Goal: Task Accomplishment & Management: Manage account settings

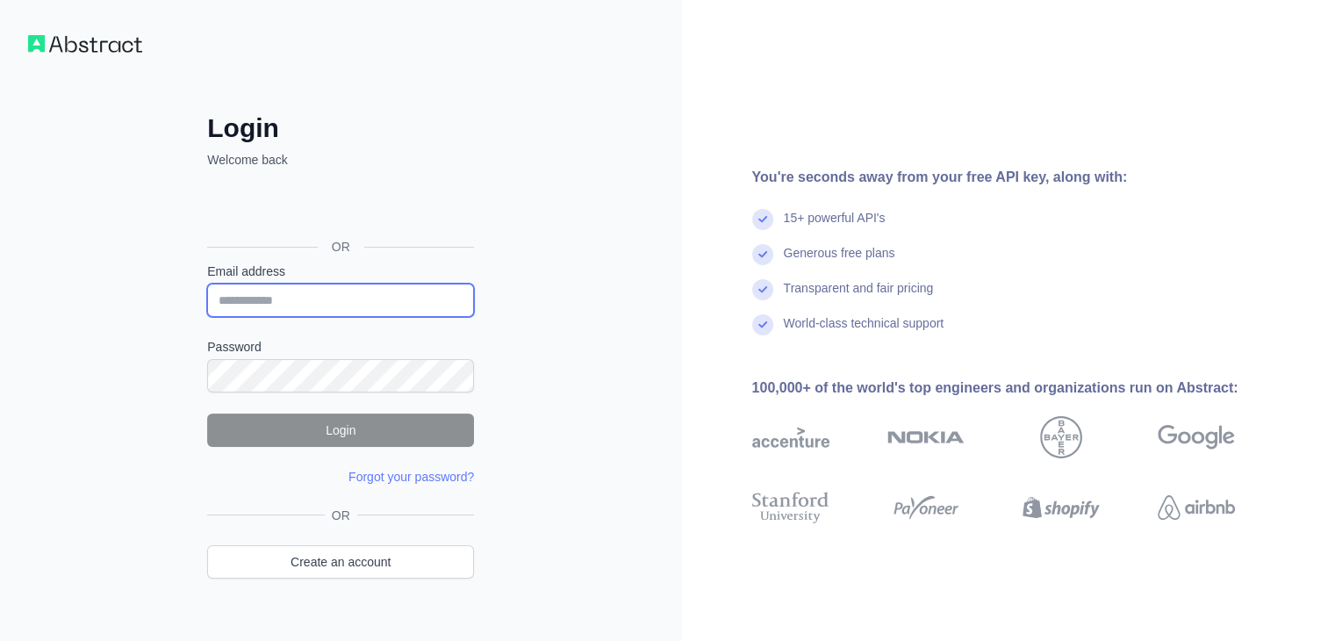
click at [282, 299] on input "Email address" at bounding box center [340, 300] width 267 height 33
type input "**********"
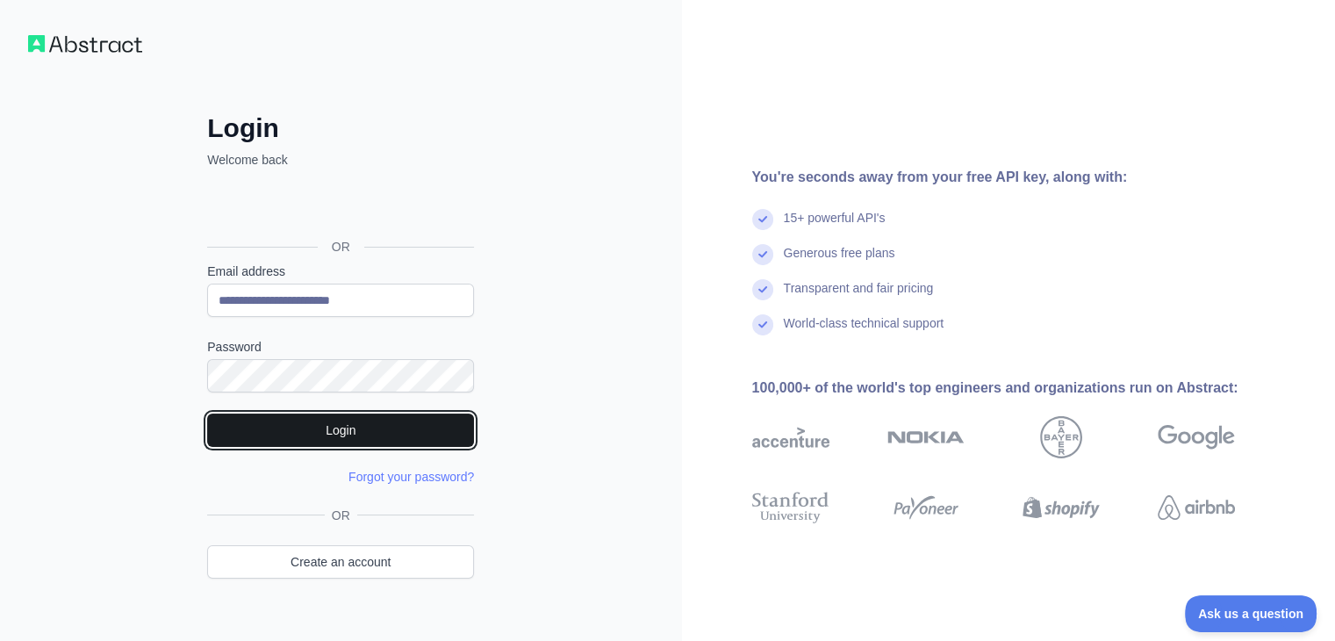
click at [342, 426] on button "Login" at bounding box center [340, 429] width 267 height 33
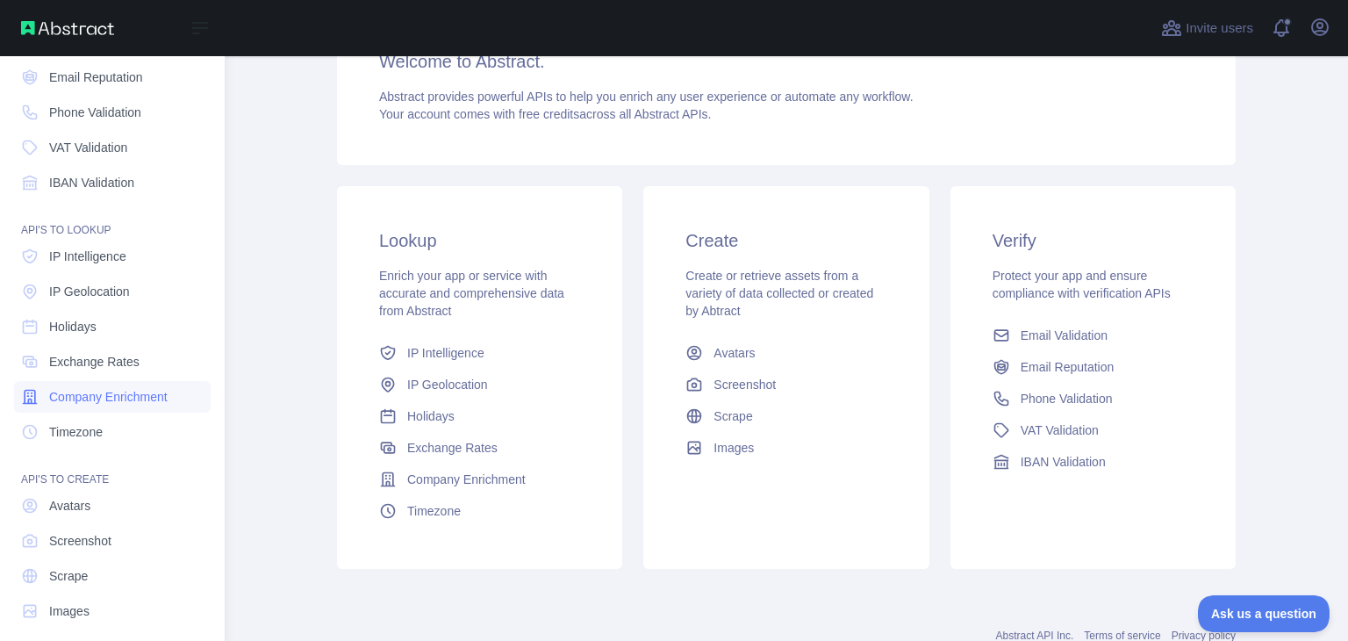
scroll to position [132, 0]
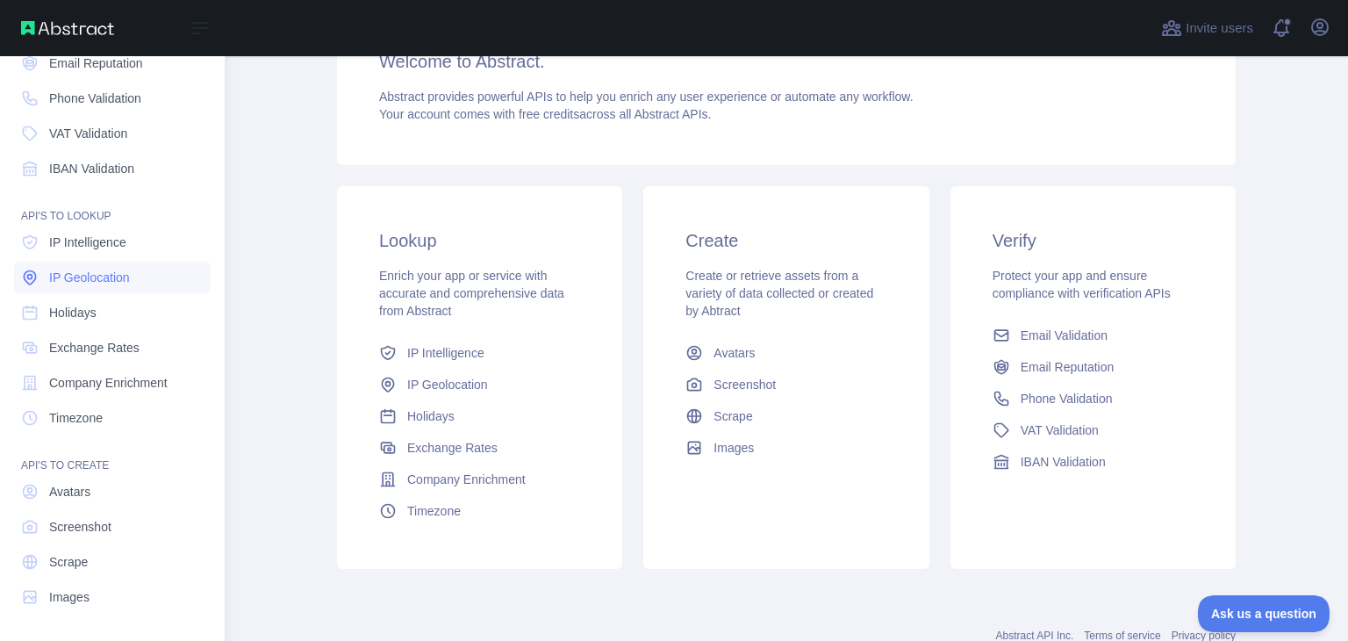
click at [116, 274] on span "IP Geolocation" at bounding box center [89, 278] width 81 height 18
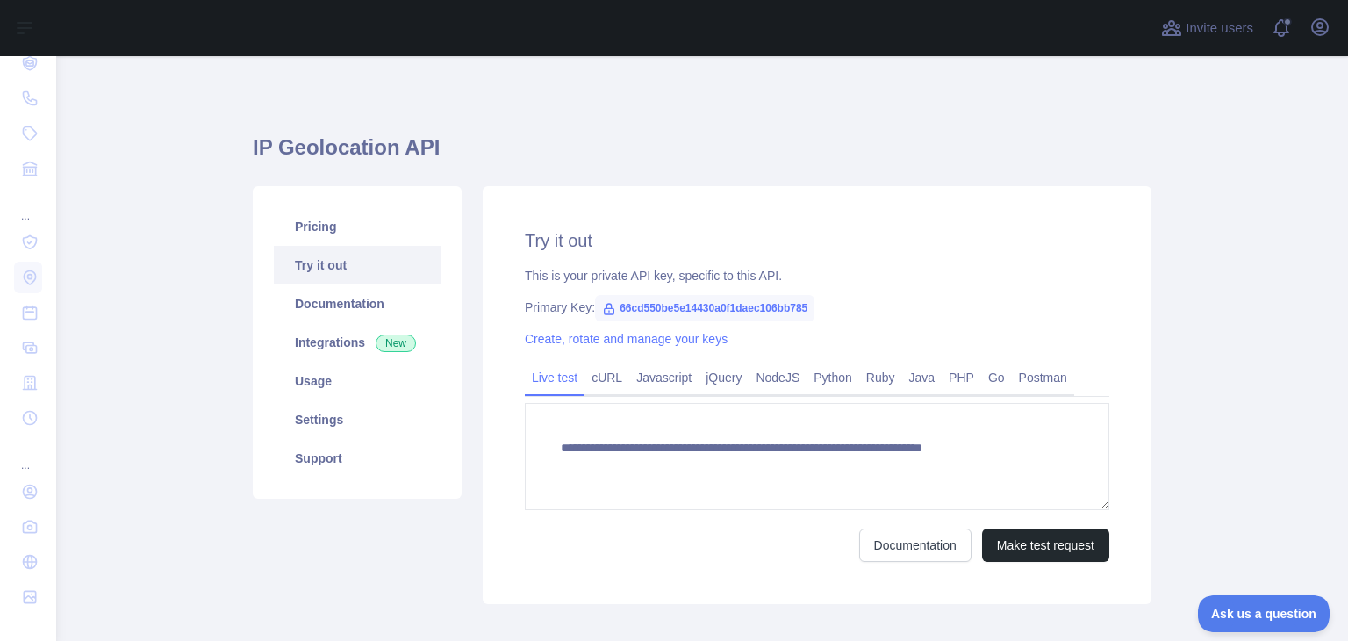
type textarea "**********"
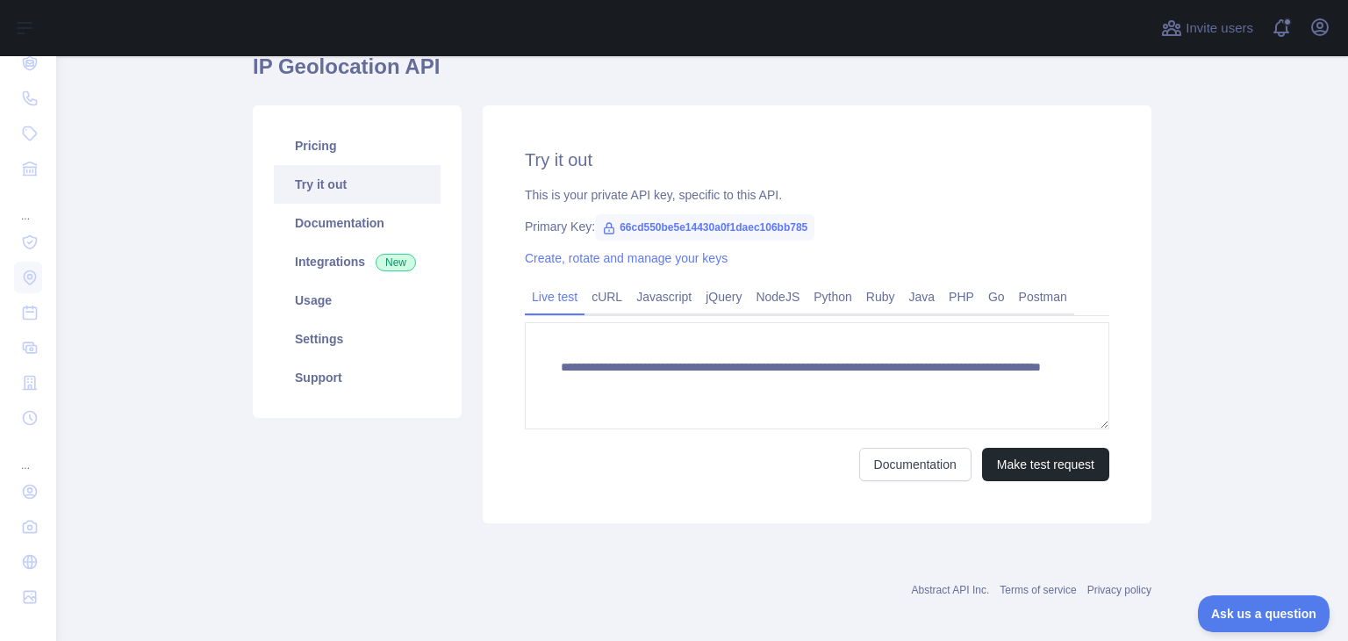
scroll to position [92, 0]
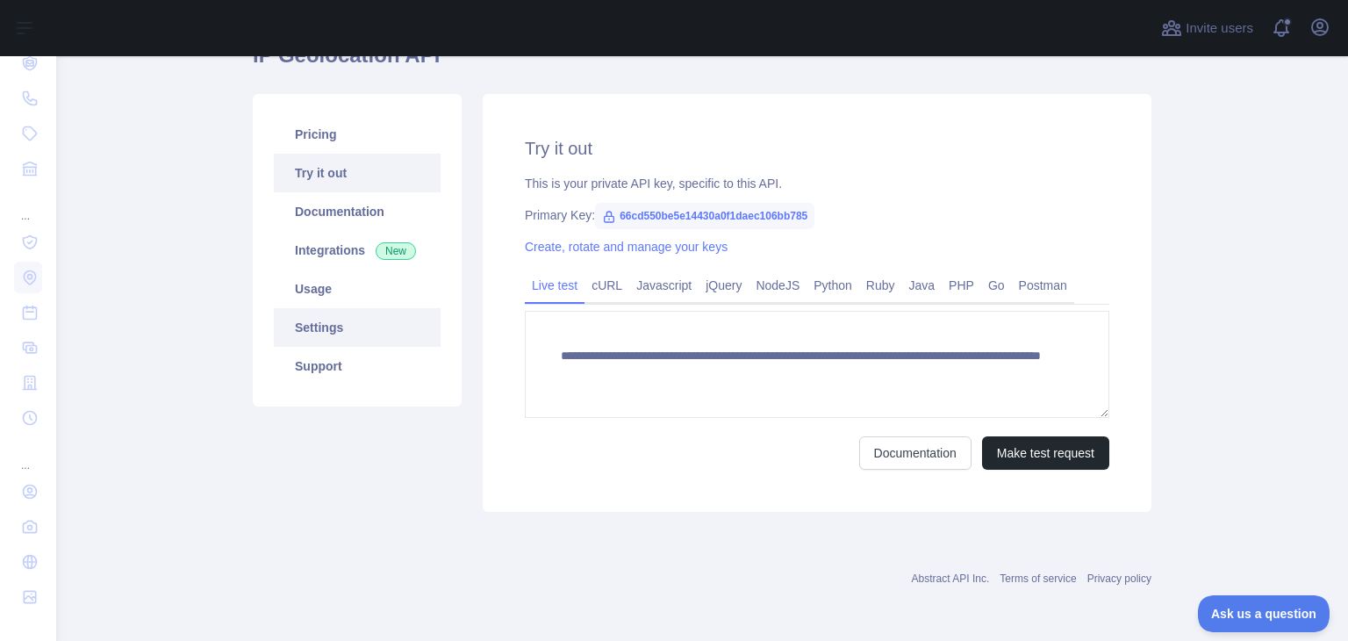
click at [331, 327] on link "Settings" at bounding box center [357, 327] width 167 height 39
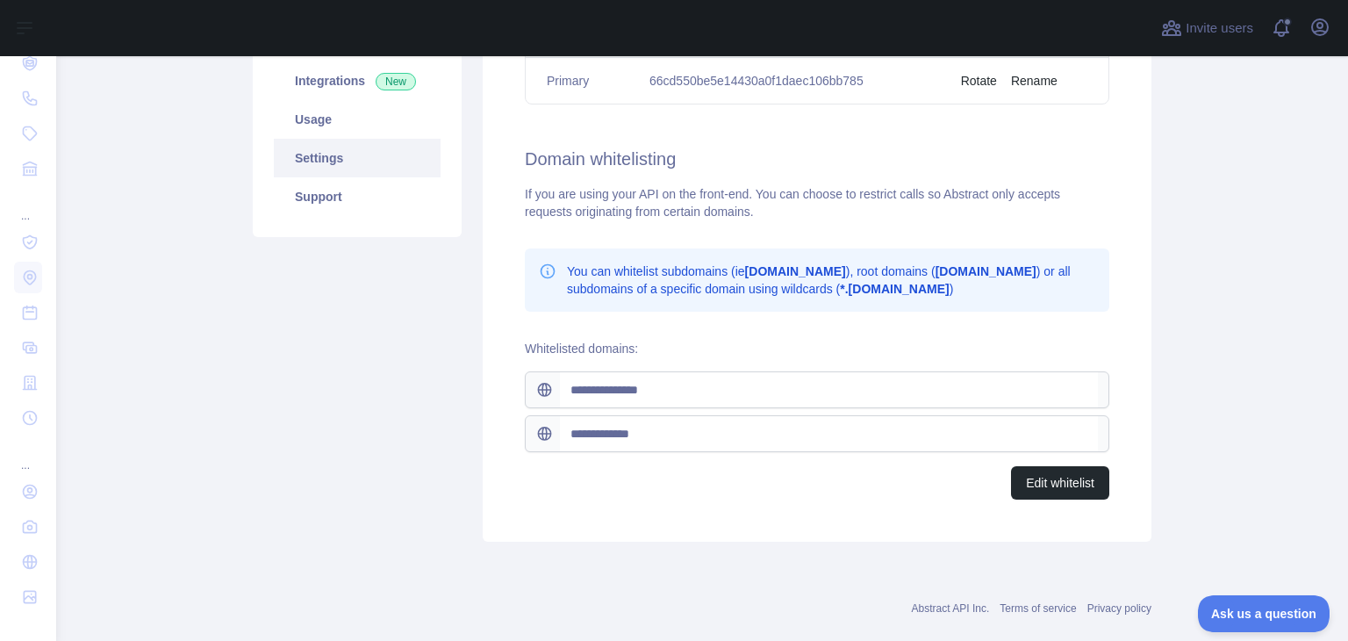
scroll to position [268, 0]
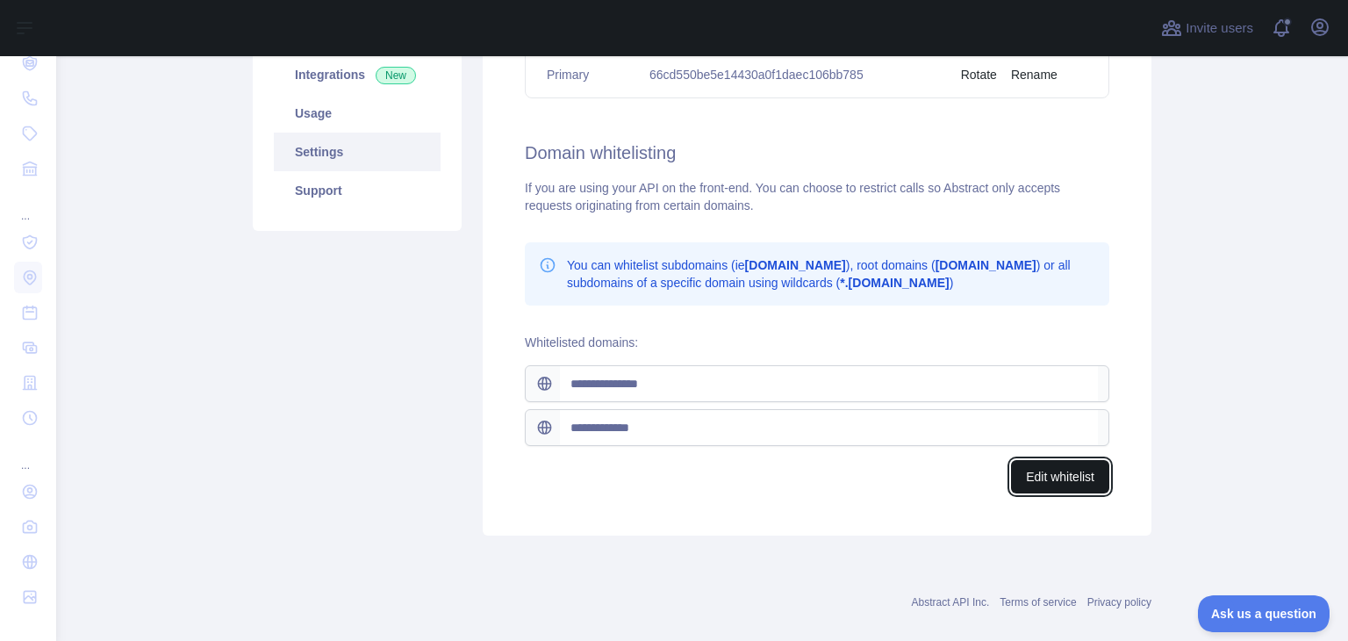
click at [1048, 478] on button "Edit whitelist" at bounding box center [1060, 476] width 98 height 33
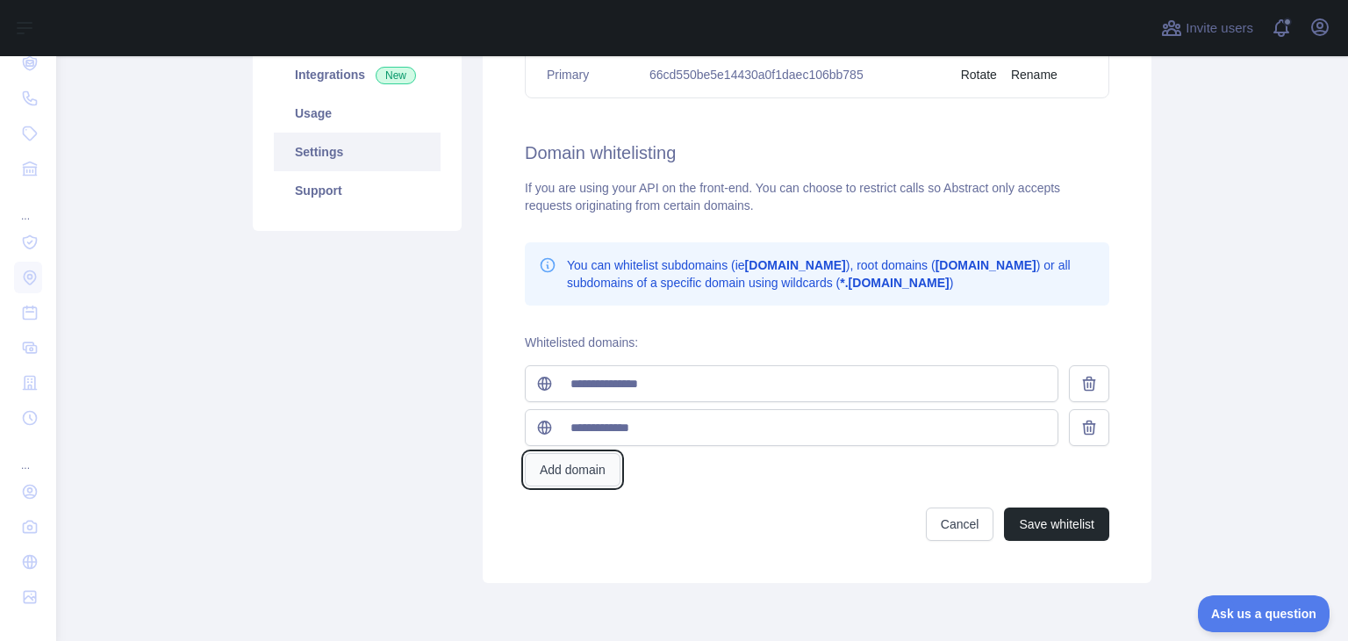
click at [570, 471] on button "Add domain" at bounding box center [573, 469] width 96 height 33
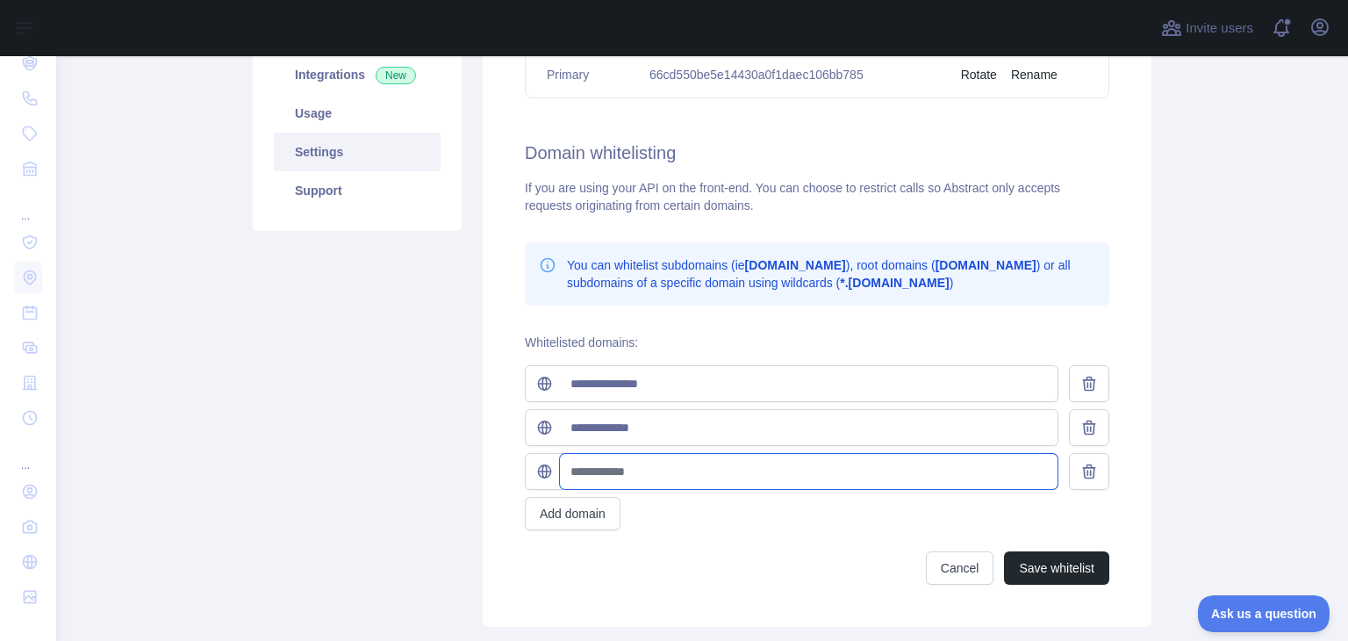
click at [611, 466] on input "text" at bounding box center [809, 471] width 498 height 35
type input "**********"
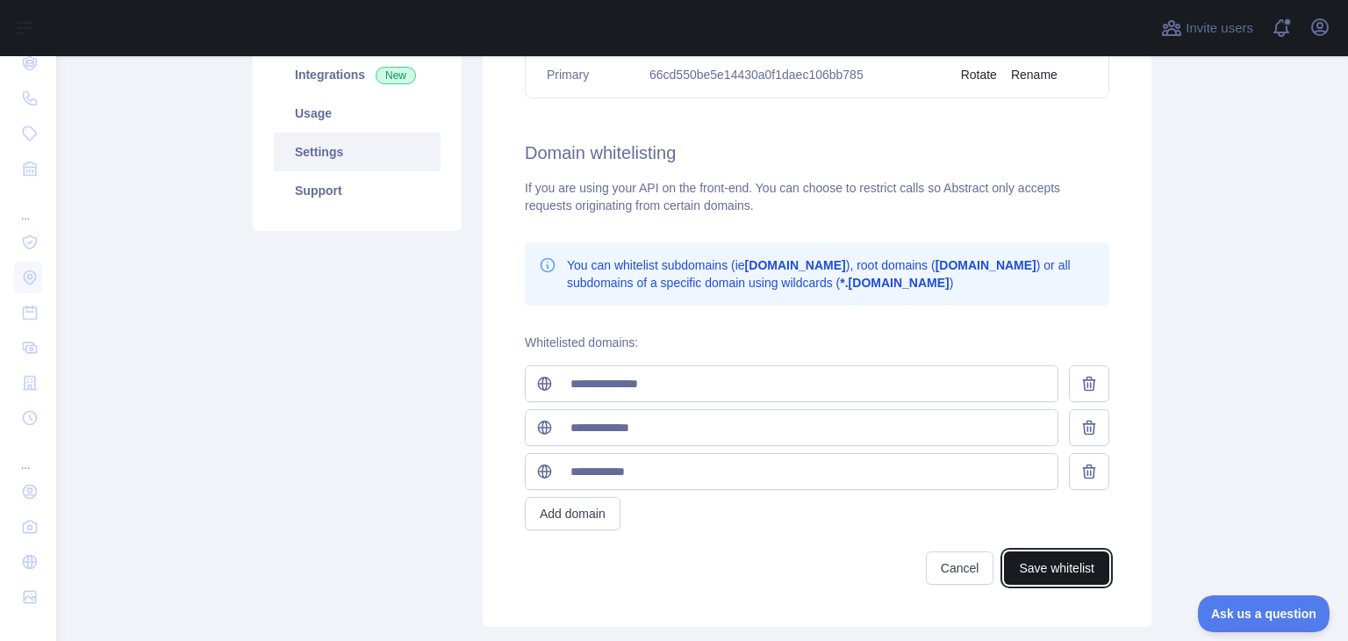
click at [1043, 558] on button "Save whitelist" at bounding box center [1056, 567] width 105 height 33
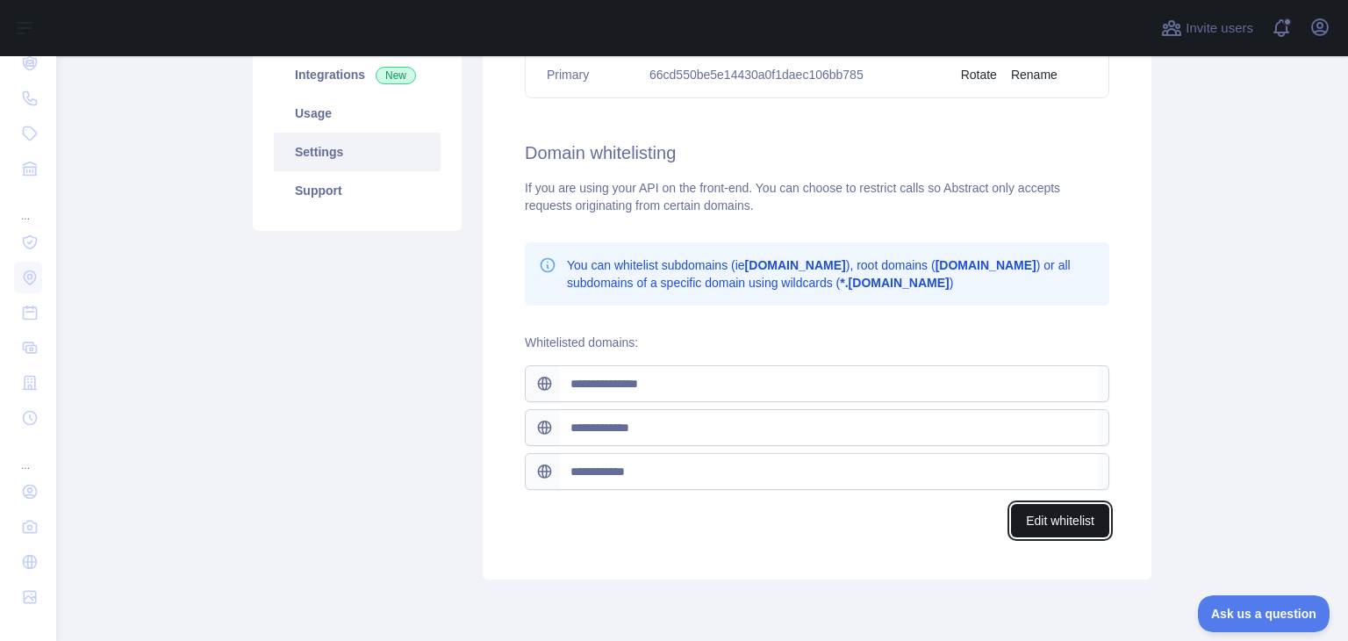
click at [1060, 521] on button "Edit whitelist" at bounding box center [1060, 520] width 98 height 33
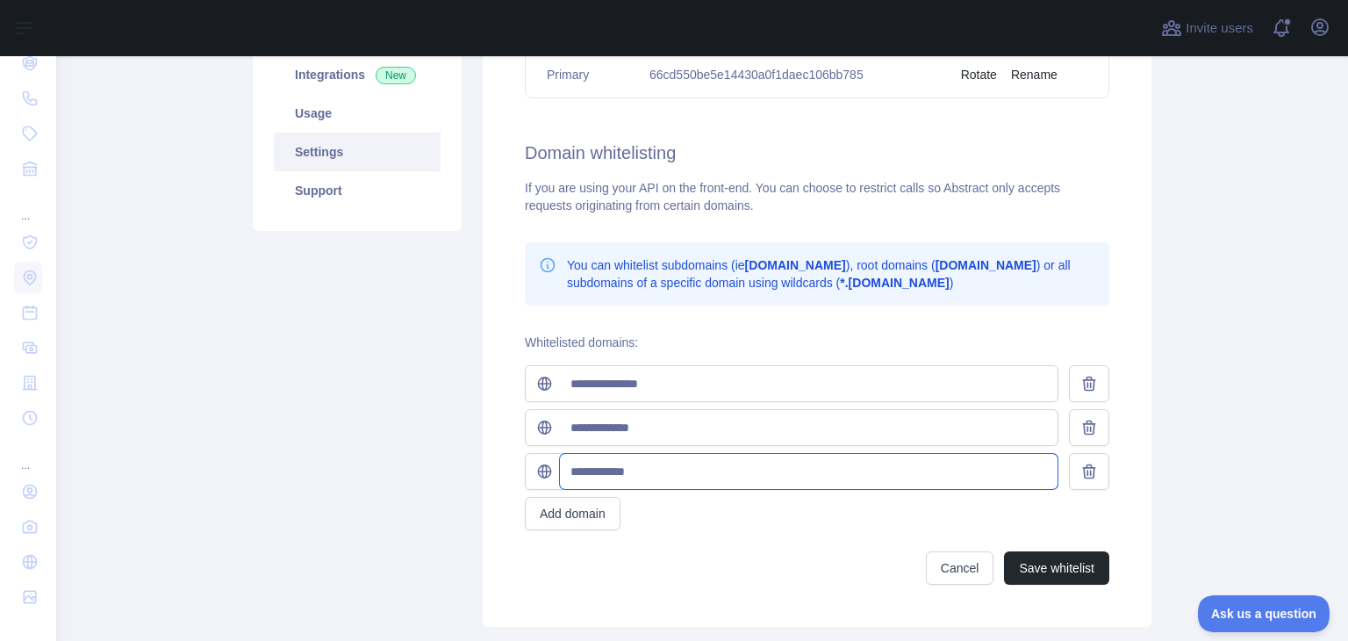
drag, startPoint x: 569, startPoint y: 472, endPoint x: 776, endPoint y: 461, distance: 207.5
click at [774, 463] on input "**********" at bounding box center [809, 471] width 498 height 35
type input "*"
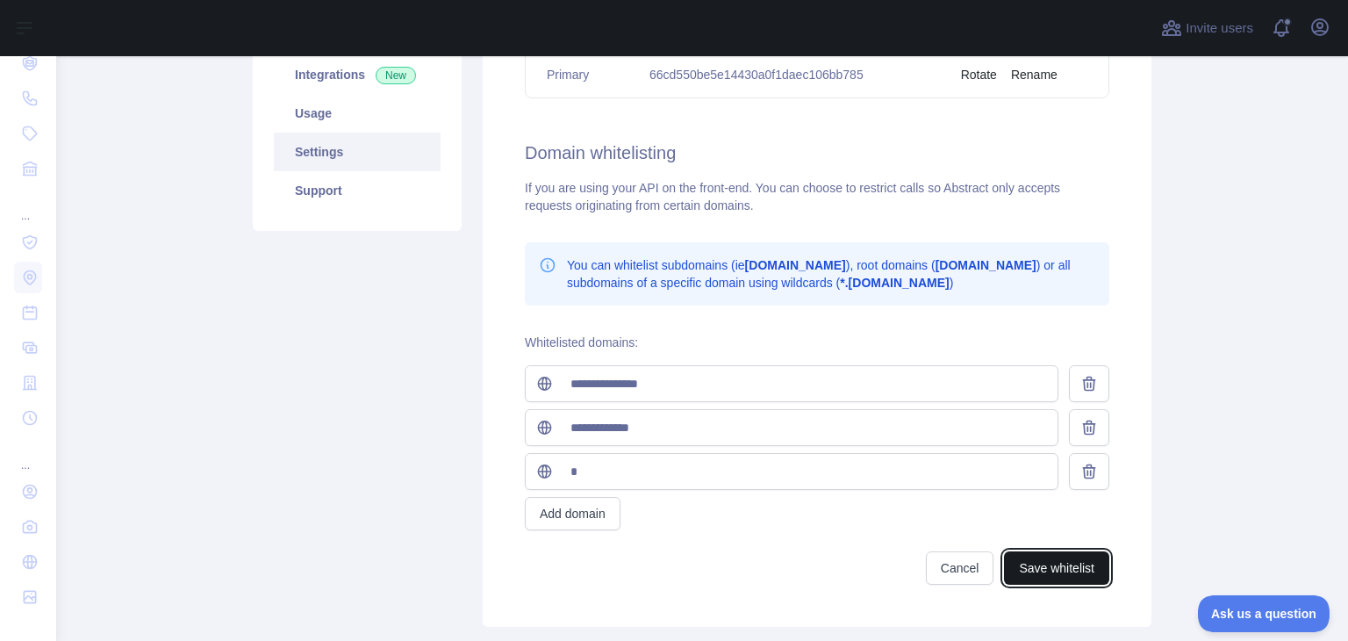
click at [1057, 570] on button "Save whitelist" at bounding box center [1056, 567] width 105 height 33
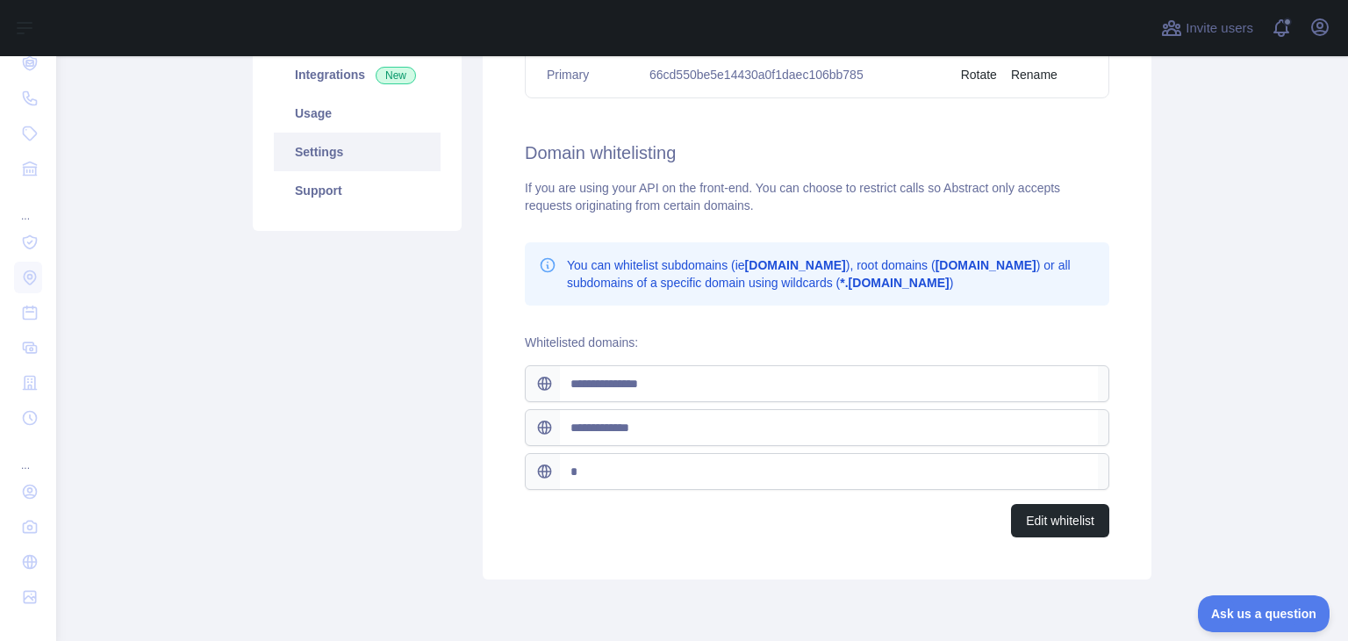
click at [1060, 256] on p "You can whitelist subdomains (ie [DOMAIN_NAME] ), root domains ( [DOMAIN_NAME] …" at bounding box center [831, 273] width 528 height 35
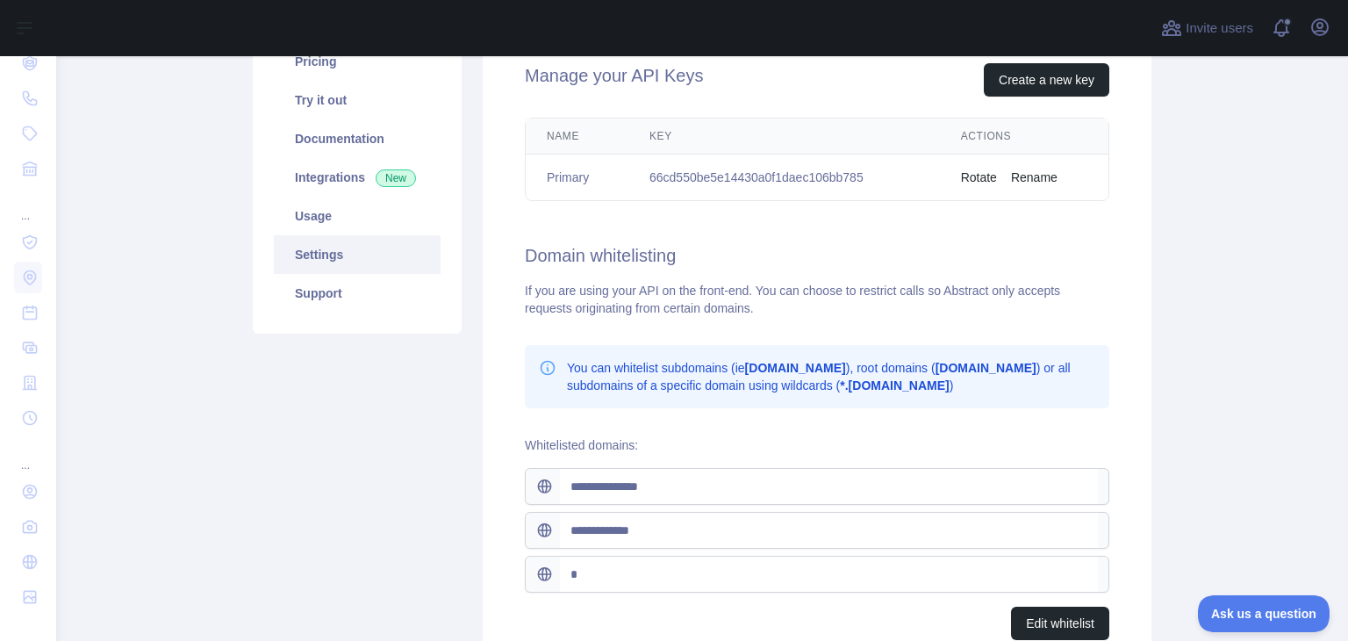
scroll to position [0, 0]
